Goal: Task Accomplishment & Management: Manage account settings

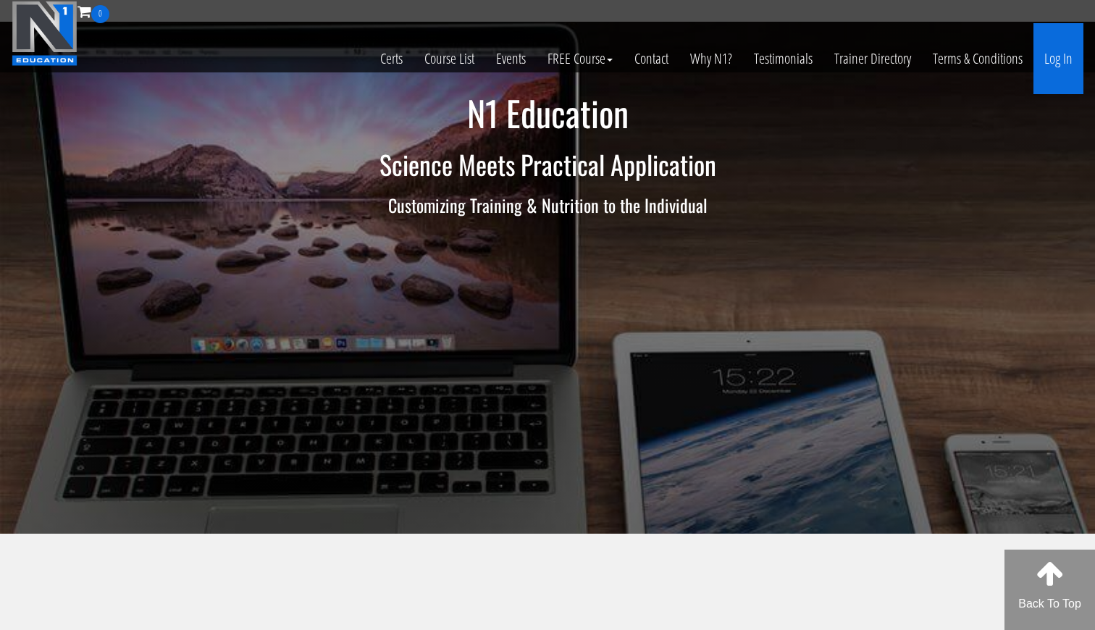
click at [1056, 79] on link "Log In" at bounding box center [1059, 58] width 50 height 71
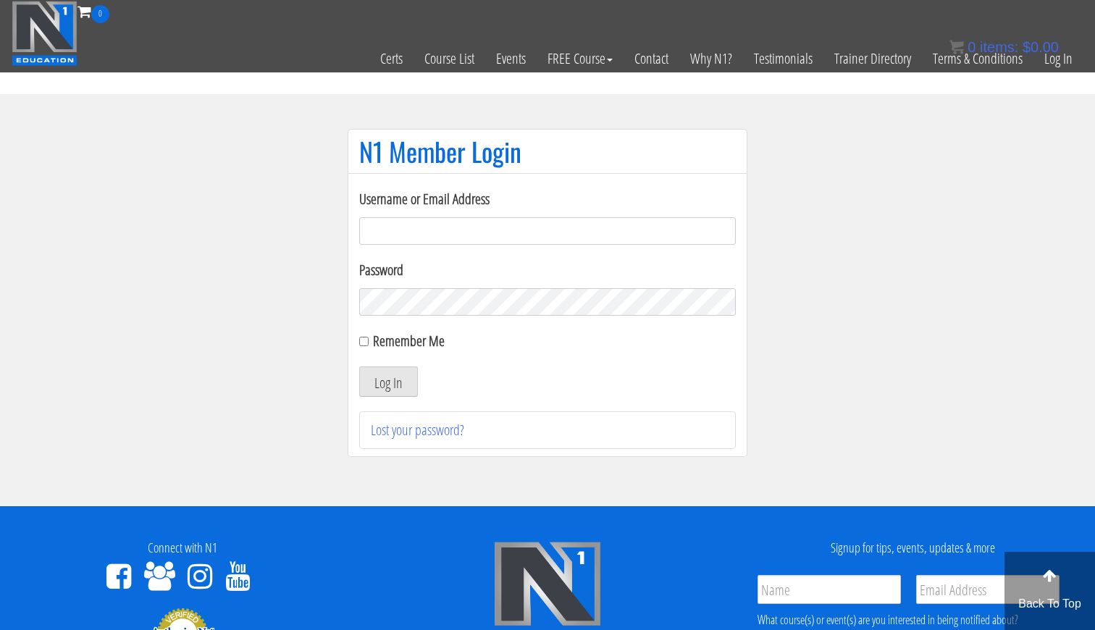
type input "gn01766500@gmail.com"
click at [388, 382] on button "Log In" at bounding box center [388, 382] width 59 height 30
